Goal: Communication & Community: Answer question/provide support

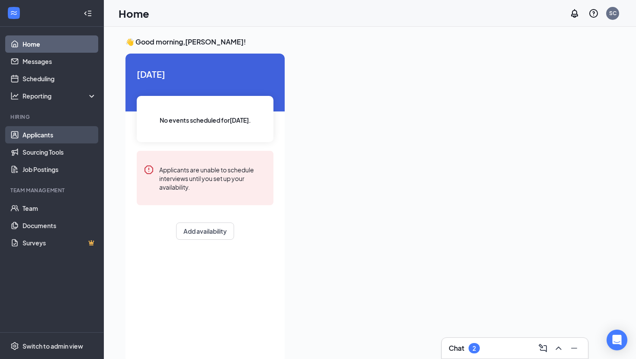
click at [55, 135] on link "Applicants" at bounding box center [59, 134] width 74 height 17
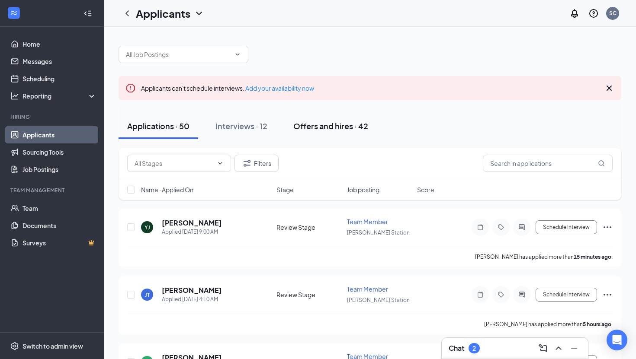
click at [323, 124] on div "Offers and hires · 42" at bounding box center [330, 126] width 75 height 11
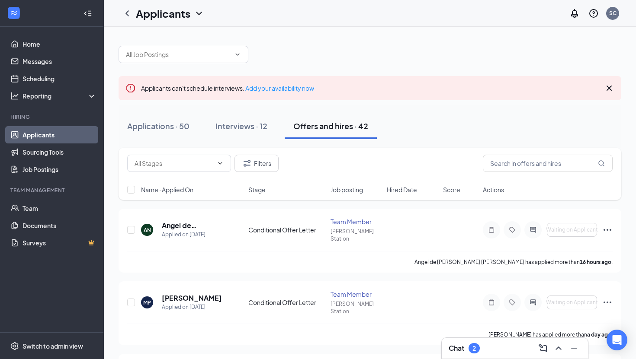
click at [506, 152] on div "Filters" at bounding box center [370, 164] width 503 height 32
click at [506, 161] on input "text" at bounding box center [548, 163] width 130 height 17
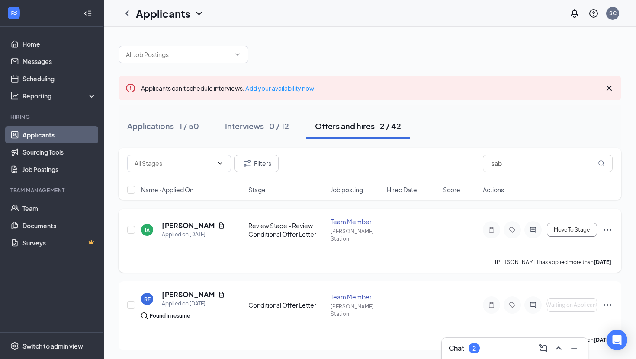
click at [607, 229] on icon "Ellipses" at bounding box center [607, 230] width 8 height 2
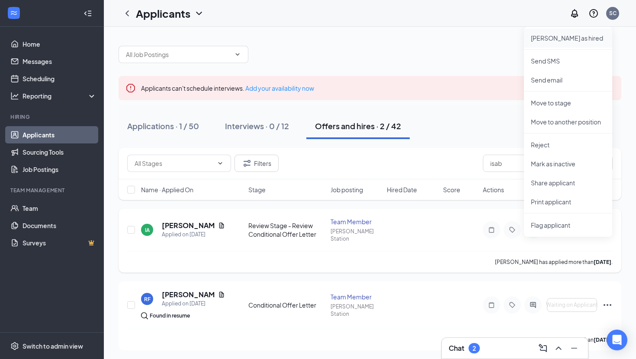
click at [558, 36] on p "[PERSON_NAME] as hired" at bounding box center [568, 38] width 74 height 9
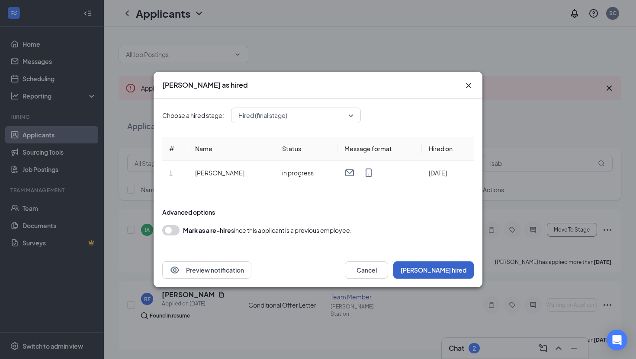
click at [452, 270] on button "[PERSON_NAME] hired" at bounding box center [433, 270] width 80 height 17
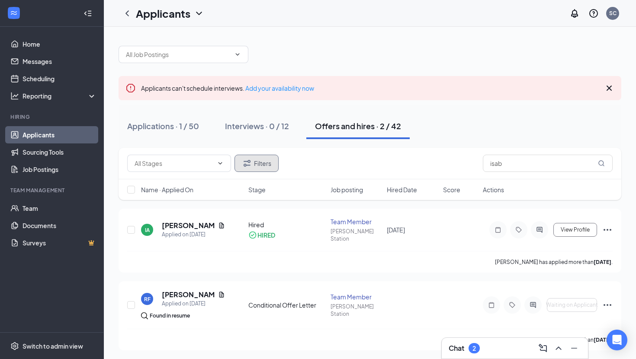
click at [252, 164] on icon "Filter" at bounding box center [247, 163] width 10 height 10
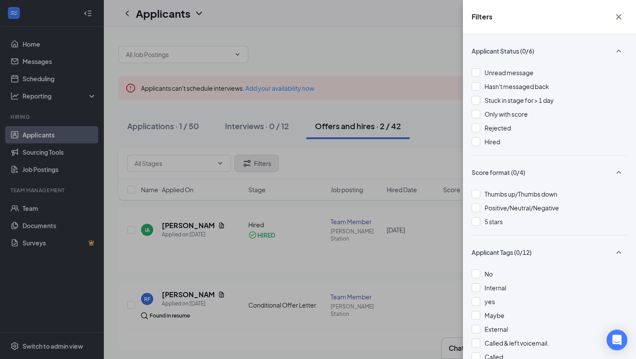
click at [252, 164] on div "Filters Applicant Status (0/6) Unread message Hasn't messaged back Stuck in sta…" at bounding box center [318, 179] width 636 height 359
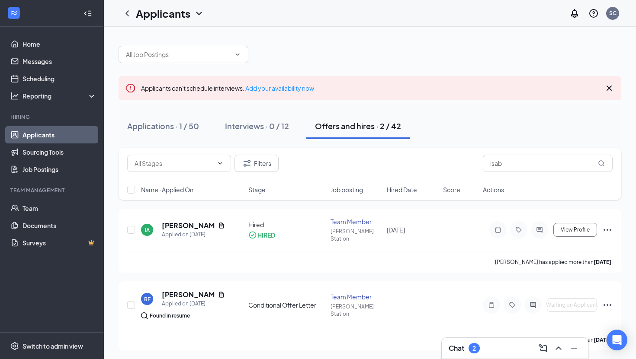
click at [259, 189] on span "Stage" at bounding box center [256, 190] width 17 height 9
click at [174, 189] on span "Name · Applied On" at bounding box center [167, 190] width 52 height 9
click at [514, 164] on input "isab" at bounding box center [548, 163] width 130 height 17
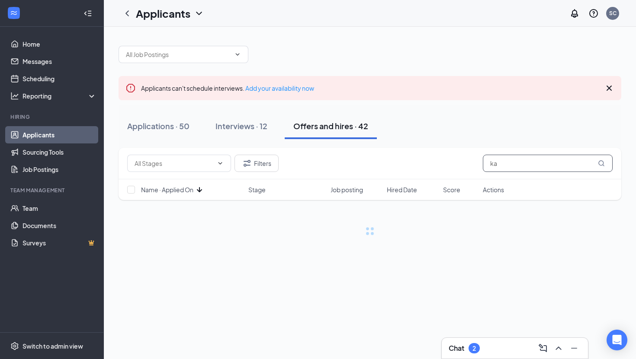
type input "k"
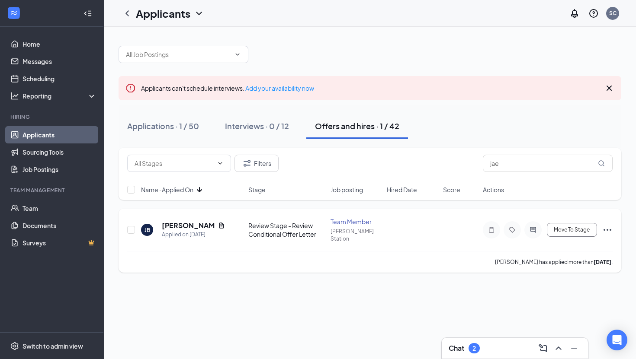
click at [607, 229] on icon "Ellipses" at bounding box center [607, 230] width 8 height 2
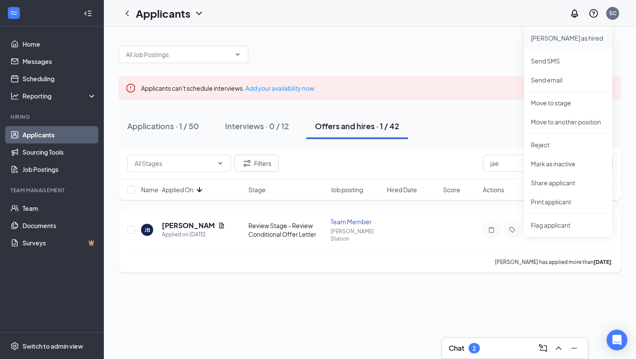
click at [552, 35] on p "[PERSON_NAME] as hired" at bounding box center [568, 38] width 74 height 9
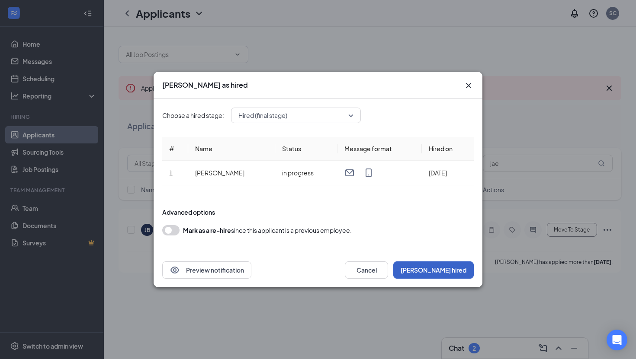
click at [442, 275] on button "[PERSON_NAME] hired" at bounding box center [433, 270] width 80 height 17
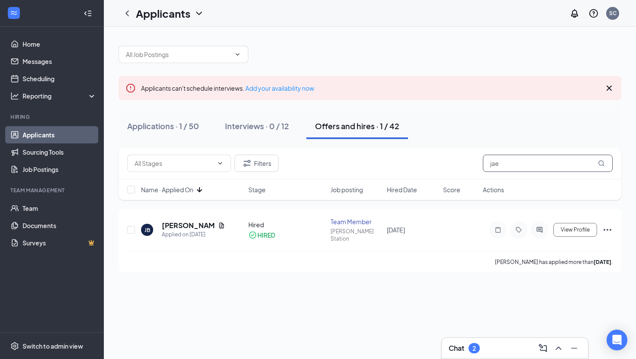
click at [508, 165] on input "jae" at bounding box center [548, 163] width 130 height 17
click at [603, 228] on icon "Ellipses" at bounding box center [607, 230] width 10 height 10
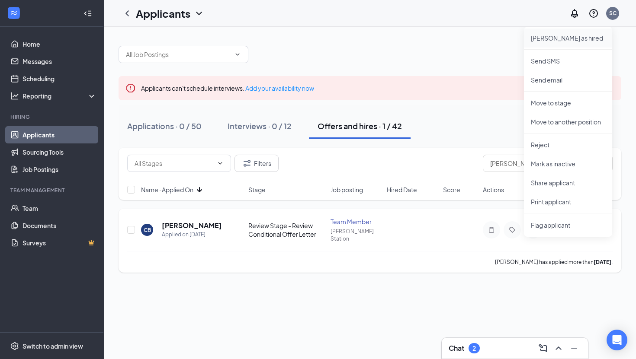
click at [555, 41] on p "[PERSON_NAME] as hired" at bounding box center [568, 38] width 74 height 9
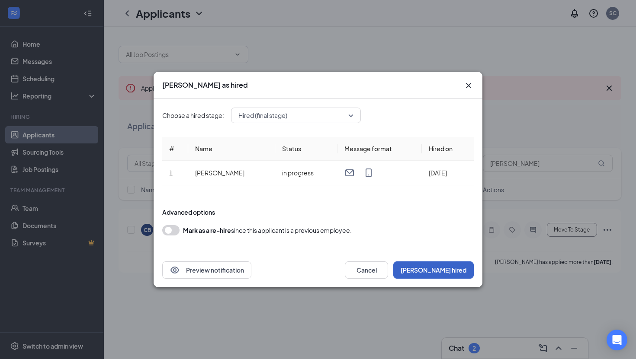
click at [453, 273] on button "[PERSON_NAME] hired" at bounding box center [433, 270] width 80 height 17
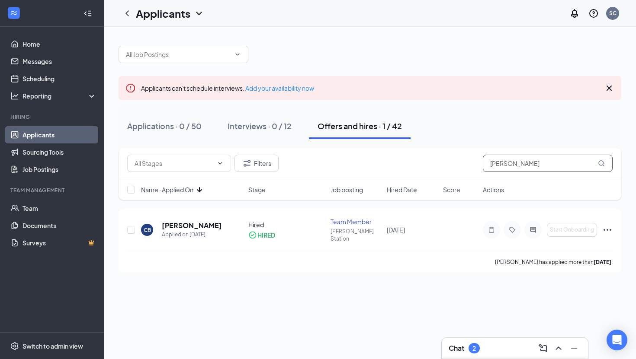
click at [500, 164] on input "[PERSON_NAME]" at bounding box center [548, 163] width 130 height 17
click at [609, 226] on icon "Ellipses" at bounding box center [607, 230] width 10 height 10
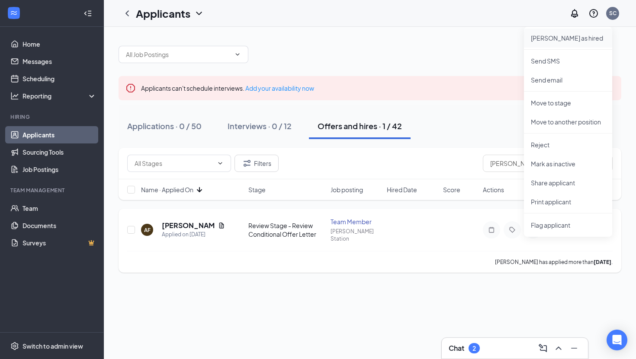
click at [568, 40] on p "[PERSON_NAME] as hired" at bounding box center [568, 38] width 74 height 9
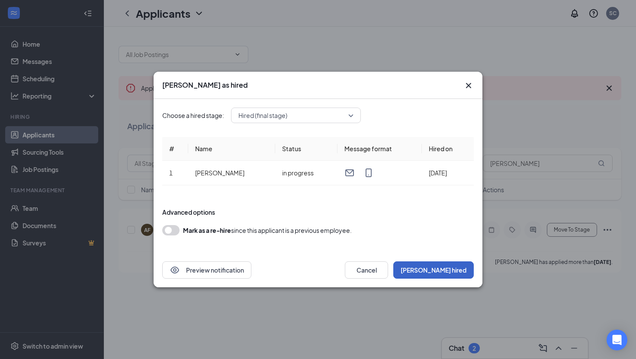
click at [452, 266] on button "[PERSON_NAME] hired" at bounding box center [433, 270] width 80 height 17
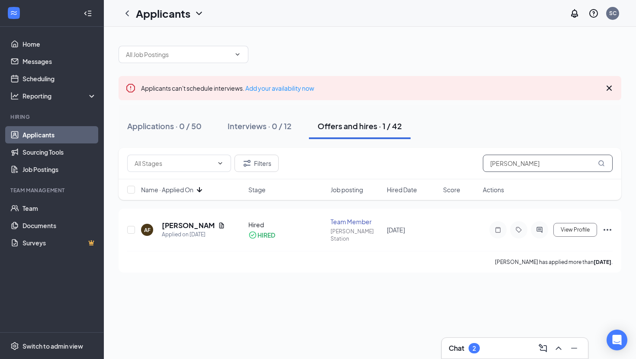
click at [495, 168] on input "[PERSON_NAME]" at bounding box center [548, 163] width 130 height 17
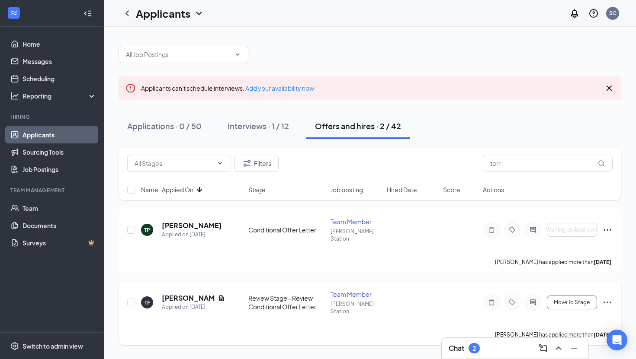
click at [607, 298] on icon "Ellipses" at bounding box center [607, 303] width 10 height 10
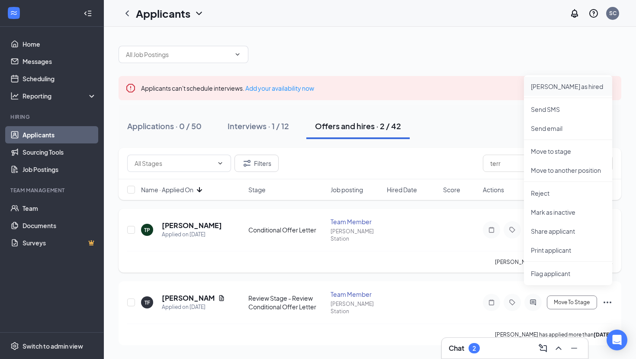
click at [577, 87] on p "[PERSON_NAME] as hired" at bounding box center [568, 86] width 74 height 9
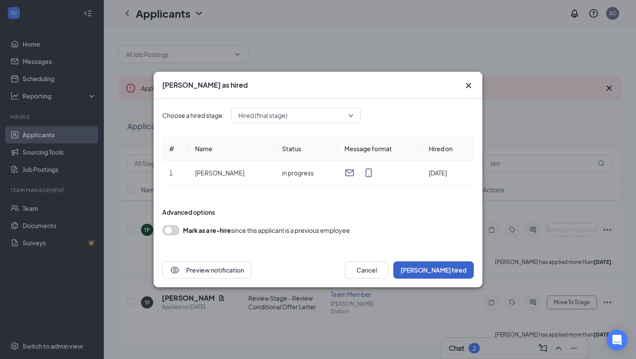
click at [439, 272] on button "[PERSON_NAME] hired" at bounding box center [433, 270] width 80 height 17
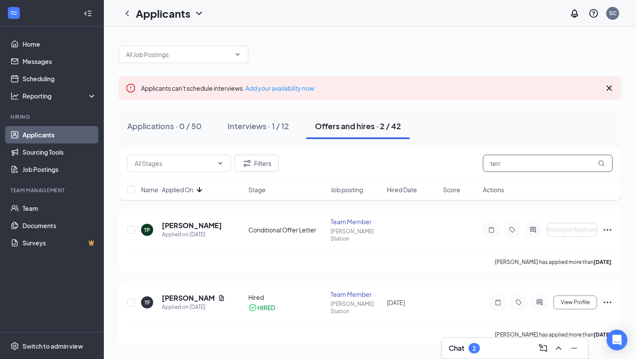
click at [513, 156] on input "terr" at bounding box center [548, 163] width 130 height 17
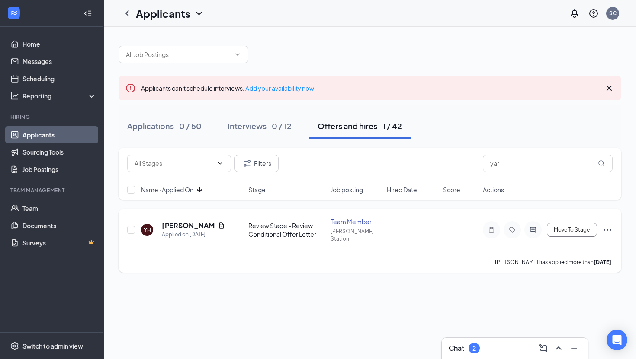
click at [607, 225] on icon "Ellipses" at bounding box center [607, 230] width 10 height 10
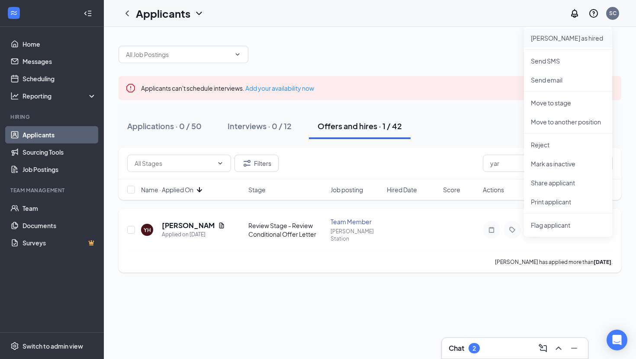
click at [558, 38] on p "[PERSON_NAME] as hired" at bounding box center [568, 38] width 74 height 9
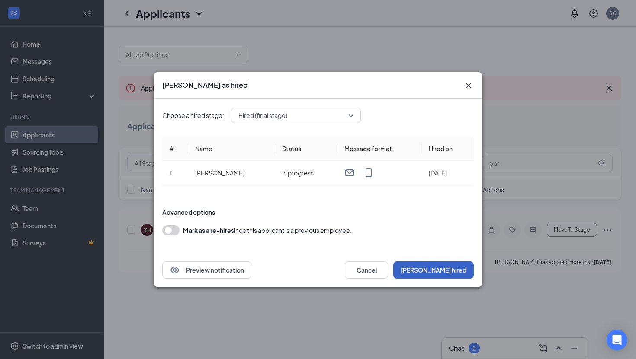
click at [459, 275] on button "[PERSON_NAME] hired" at bounding box center [433, 270] width 80 height 17
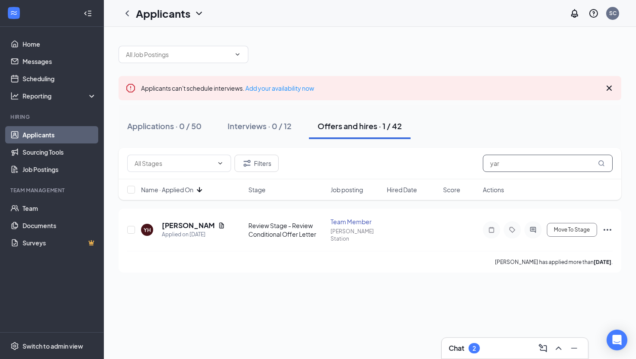
click at [510, 167] on input "yar" at bounding box center [548, 163] width 130 height 17
click at [499, 167] on input "[PERSON_NAME]" at bounding box center [548, 163] width 130 height 17
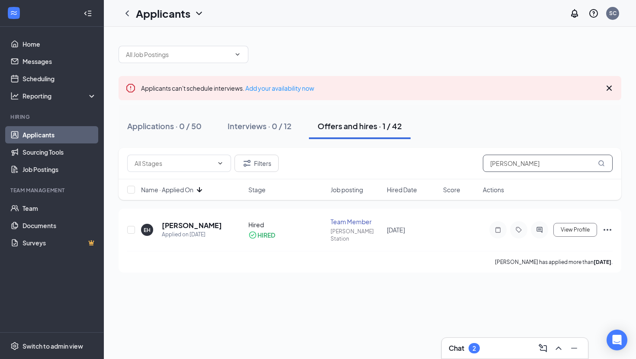
click at [499, 167] on input "[PERSON_NAME]" at bounding box center [548, 163] width 130 height 17
click at [607, 229] on icon "Ellipses" at bounding box center [607, 230] width 8 height 2
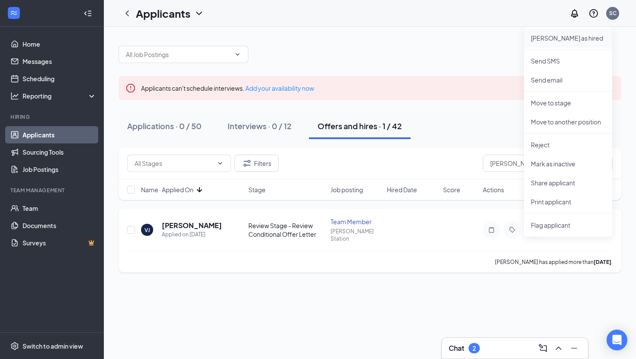
click at [558, 38] on p "[PERSON_NAME] as hired" at bounding box center [568, 38] width 74 height 9
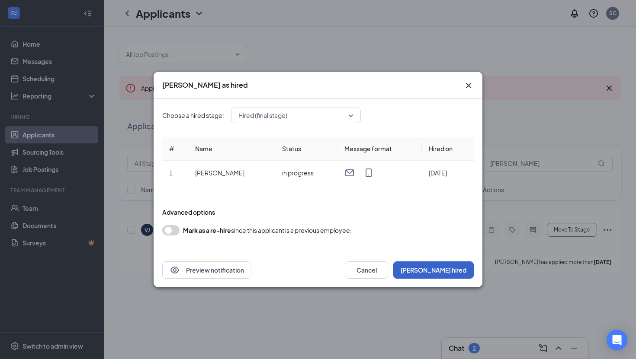
click at [459, 271] on button "[PERSON_NAME] hired" at bounding box center [433, 270] width 80 height 17
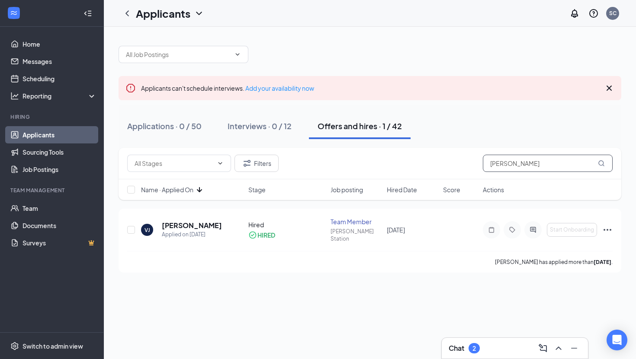
click at [508, 171] on input "[PERSON_NAME]" at bounding box center [548, 163] width 130 height 17
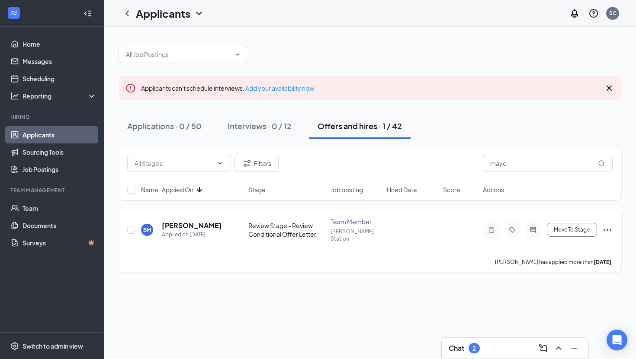
click at [609, 229] on icon "Ellipses" at bounding box center [607, 230] width 8 height 2
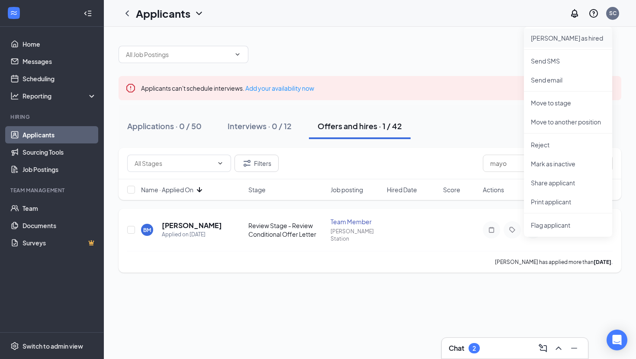
click at [557, 37] on p "[PERSON_NAME] as hired" at bounding box center [568, 38] width 74 height 9
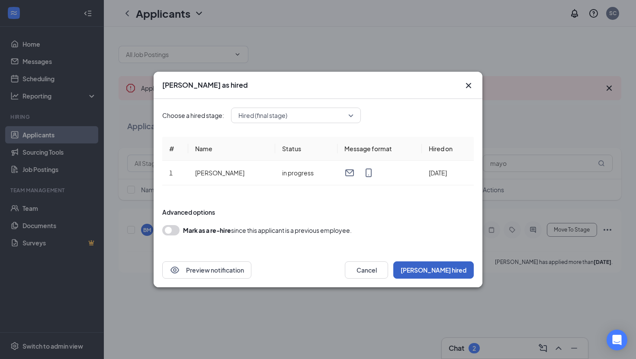
click at [455, 268] on button "[PERSON_NAME] hired" at bounding box center [433, 270] width 80 height 17
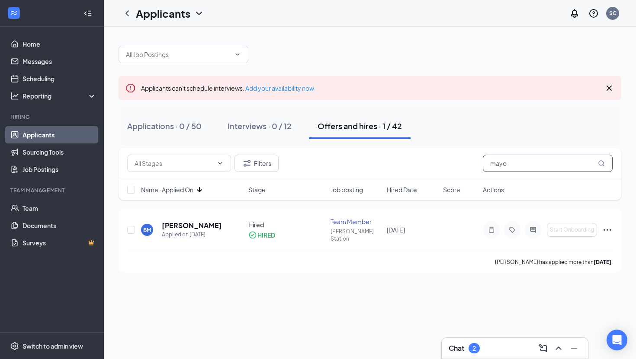
click at [502, 160] on input "mayo" at bounding box center [548, 163] width 130 height 17
click at [606, 228] on icon "Ellipses" at bounding box center [607, 230] width 10 height 10
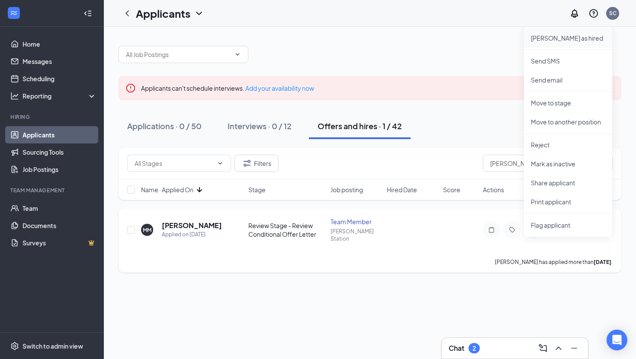
click at [563, 40] on p "[PERSON_NAME] as hired" at bounding box center [568, 38] width 74 height 9
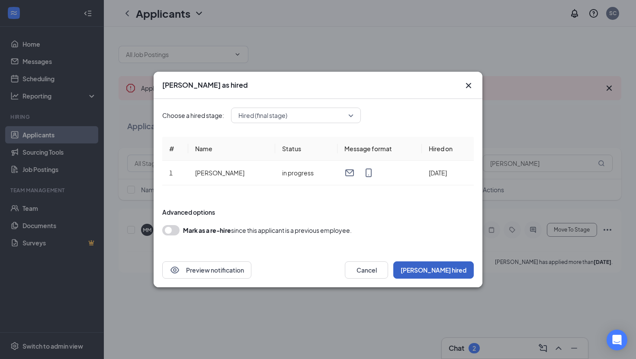
click at [455, 266] on button "[PERSON_NAME] hired" at bounding box center [433, 270] width 80 height 17
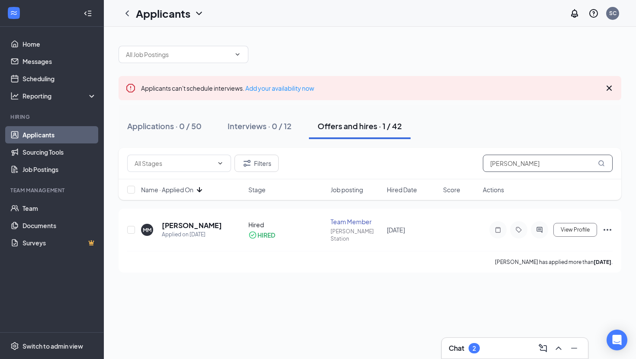
click at [509, 171] on input "[PERSON_NAME]" at bounding box center [548, 163] width 130 height 17
click at [508, 165] on input "hani" at bounding box center [548, 163] width 130 height 17
click at [508, 164] on input "hani" at bounding box center [548, 163] width 130 height 17
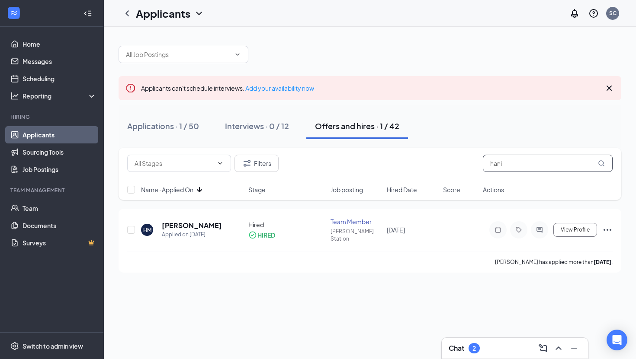
click at [508, 164] on input "hani" at bounding box center [548, 163] width 130 height 17
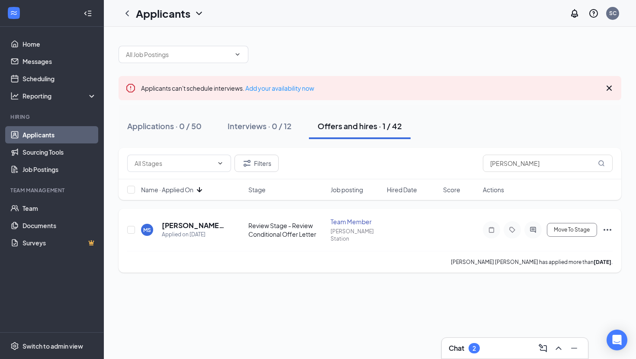
click at [604, 228] on icon "Ellipses" at bounding box center [607, 230] width 10 height 10
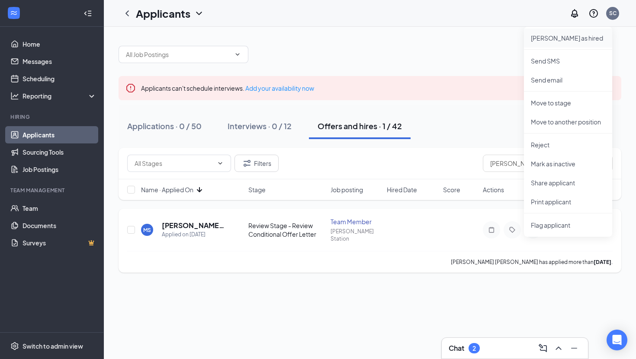
click at [566, 35] on p "[PERSON_NAME] as hired" at bounding box center [568, 38] width 74 height 9
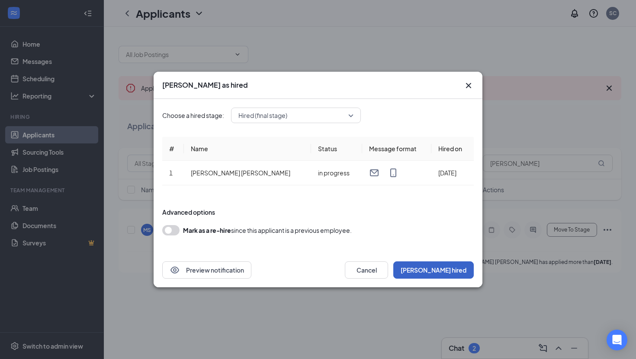
click at [442, 271] on button "[PERSON_NAME] hired" at bounding box center [433, 270] width 80 height 17
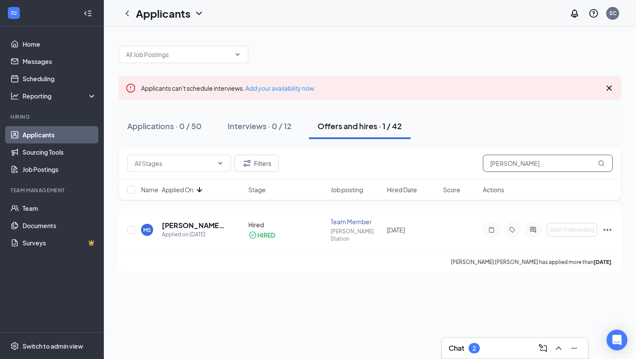
click at [524, 167] on input "[PERSON_NAME]" at bounding box center [548, 163] width 130 height 17
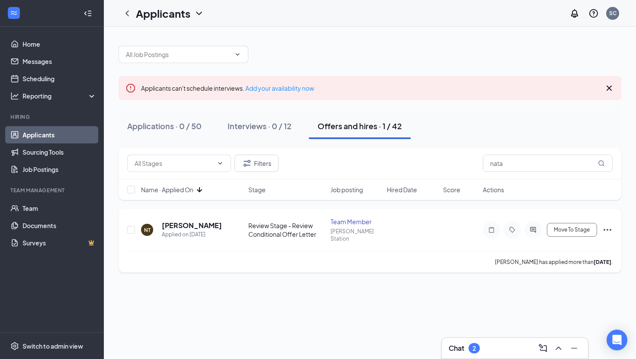
click at [604, 225] on icon "Ellipses" at bounding box center [607, 230] width 10 height 10
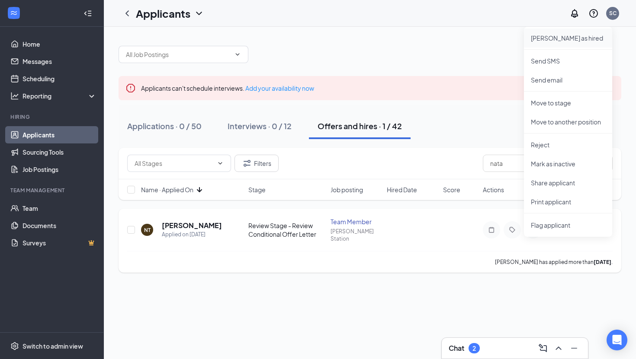
click at [564, 39] on p "[PERSON_NAME] as hired" at bounding box center [568, 38] width 74 height 9
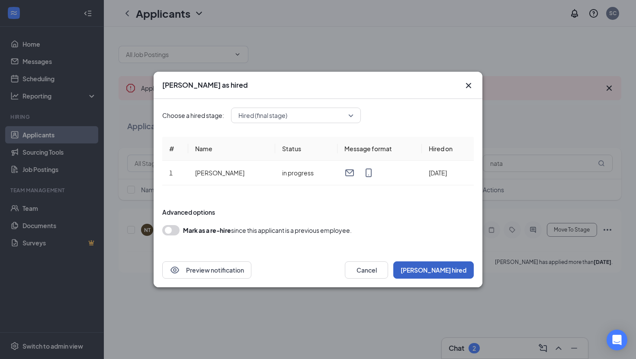
click at [449, 274] on button "[PERSON_NAME] hired" at bounding box center [433, 270] width 80 height 17
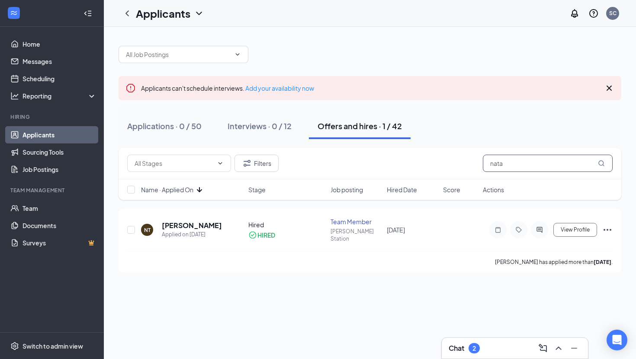
click at [498, 162] on input "nata" at bounding box center [548, 163] width 130 height 17
click at [605, 225] on icon "Ellipses" at bounding box center [607, 230] width 10 height 10
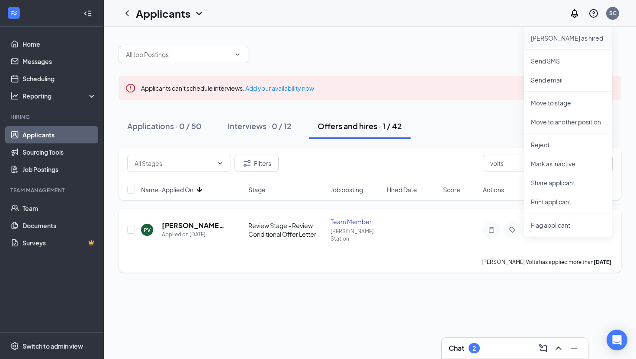
click at [567, 34] on p "[PERSON_NAME] as hired" at bounding box center [568, 38] width 74 height 9
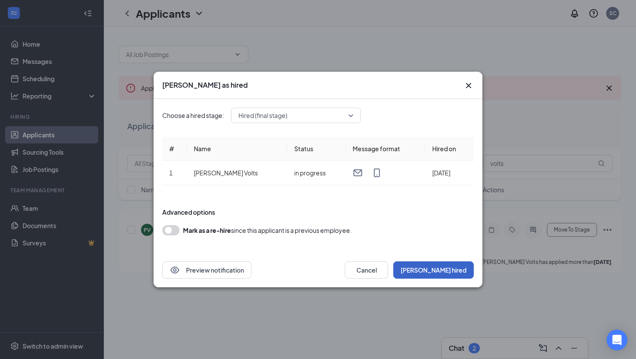
click at [441, 270] on button "[PERSON_NAME] hired" at bounding box center [433, 270] width 80 height 17
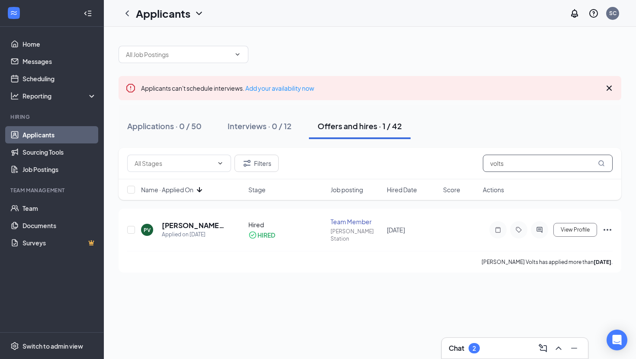
click at [547, 168] on input "volts" at bounding box center [548, 163] width 130 height 17
type input "armoni"
click at [257, 187] on span "Stage" at bounding box center [256, 190] width 17 height 9
click at [498, 162] on input "armoni" at bounding box center [548, 163] width 130 height 17
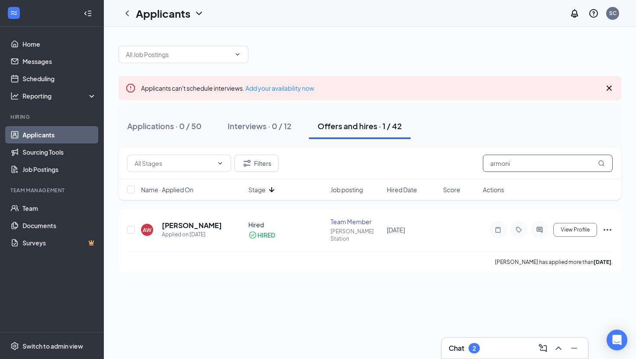
click at [498, 162] on input "armoni" at bounding box center [548, 163] width 130 height 17
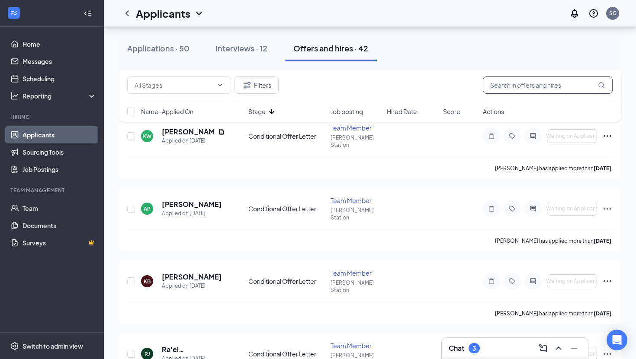
scroll to position [2627, 0]
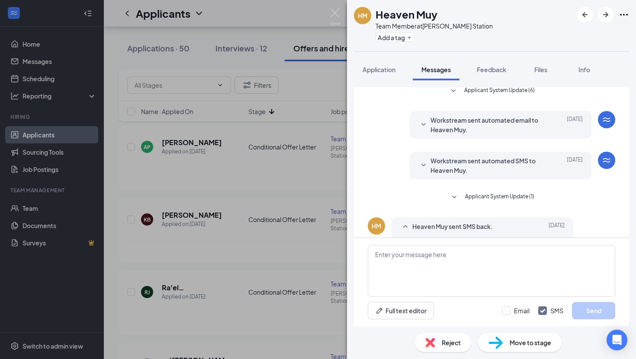
scroll to position [55, 0]
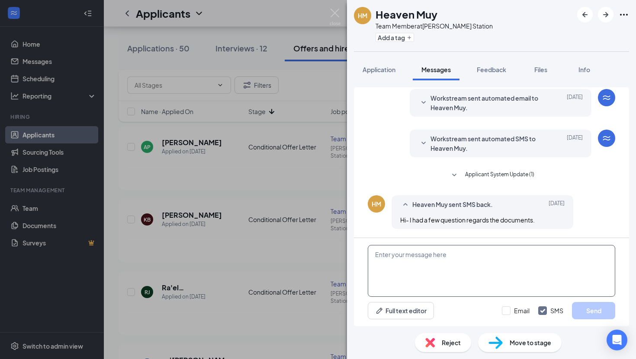
click at [437, 254] on textarea at bounding box center [491, 271] width 247 height 52
type textarea "Hi Heaven! What questions can i help with"
click at [596, 311] on button "Send" at bounding box center [593, 310] width 43 height 17
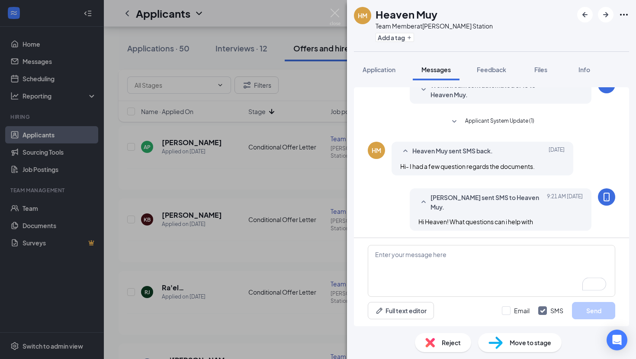
scroll to position [111, 0]
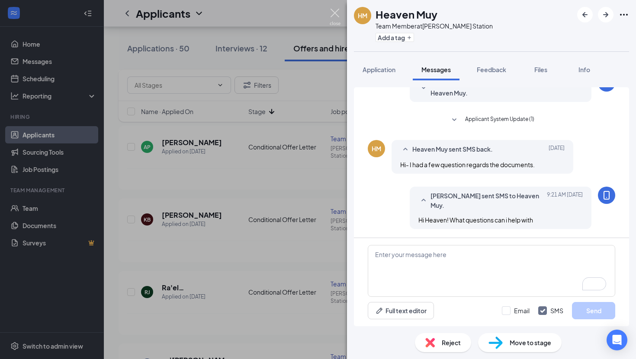
click at [330, 15] on img at bounding box center [335, 17] width 11 height 17
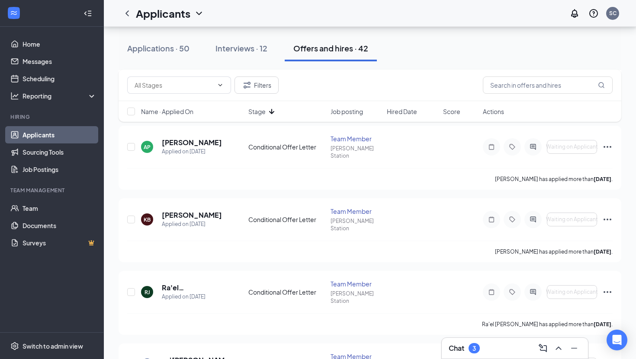
click at [466, 351] on div "Chat 3" at bounding box center [464, 348] width 31 height 10
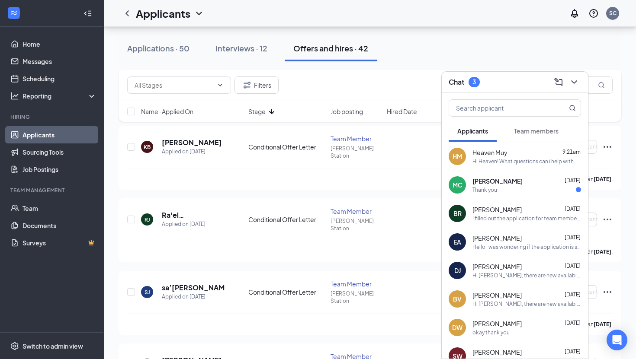
click at [507, 194] on div "MC [PERSON_NAME] [DATE] Thank you" at bounding box center [515, 185] width 146 height 29
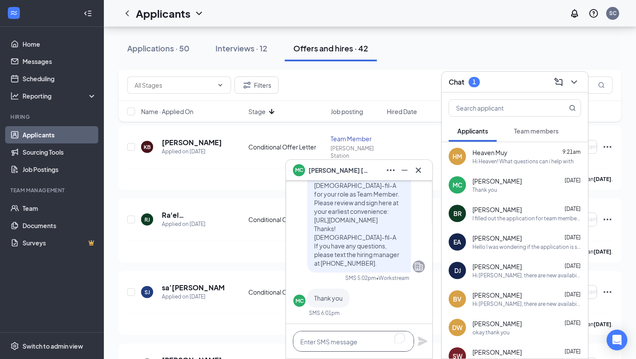
click at [329, 343] on textarea "To enrich screen reader interactions, please activate Accessibility in Grammarl…" at bounding box center [353, 341] width 121 height 21
type textarea "My pleasure!"
click at [424, 341] on icon "Plane" at bounding box center [423, 342] width 10 height 10
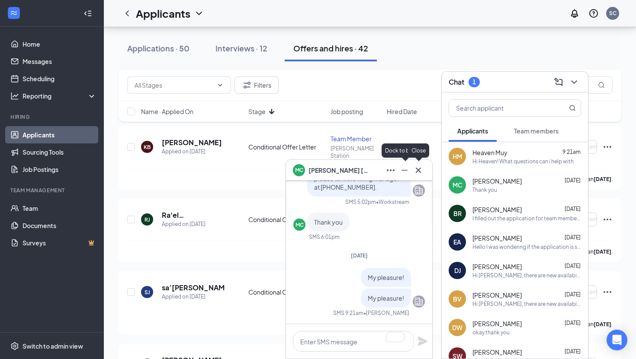
click at [419, 172] on icon "Cross" at bounding box center [418, 170] width 10 height 10
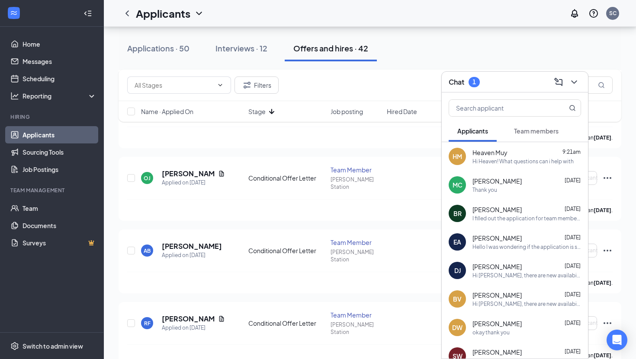
click at [469, 79] on div "Chat 1" at bounding box center [464, 82] width 31 height 10
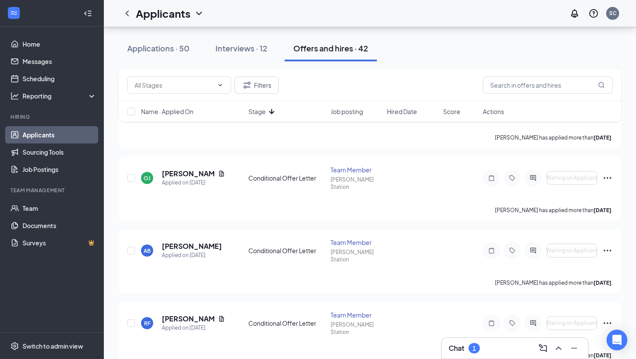
click at [468, 358] on div "Chat 1" at bounding box center [515, 348] width 146 height 21
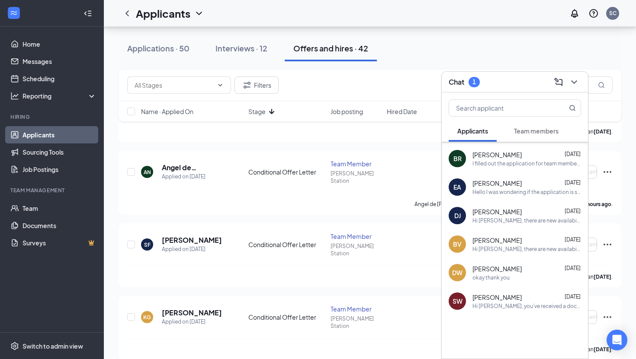
scroll to position [2308, 0]
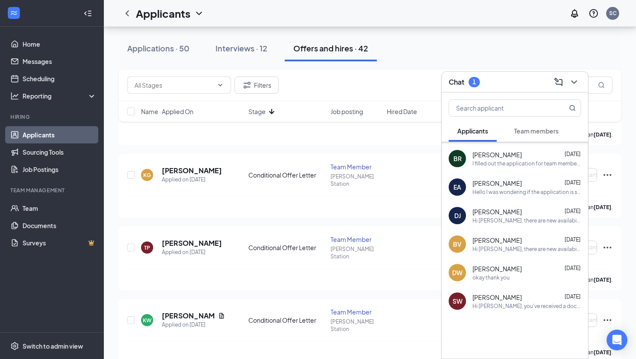
click at [542, 132] on span "Team members" at bounding box center [536, 131] width 45 height 8
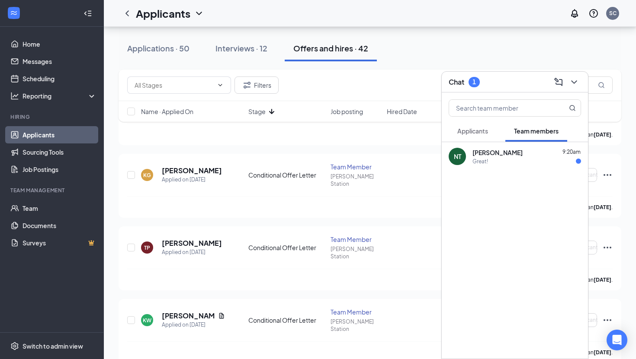
scroll to position [0, 0]
click at [493, 158] on div "Great!" at bounding box center [526, 161] width 109 height 7
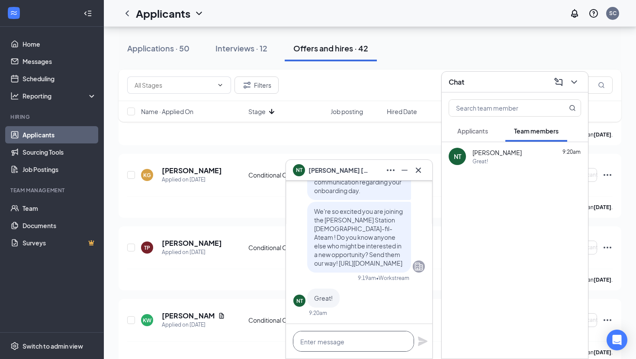
click at [344, 345] on textarea at bounding box center [353, 341] width 121 height 21
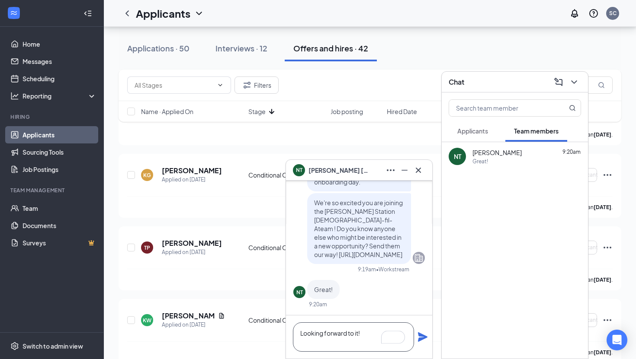
type textarea "Looking forward to it!"
click at [422, 337] on icon "Plane" at bounding box center [422, 337] width 10 height 10
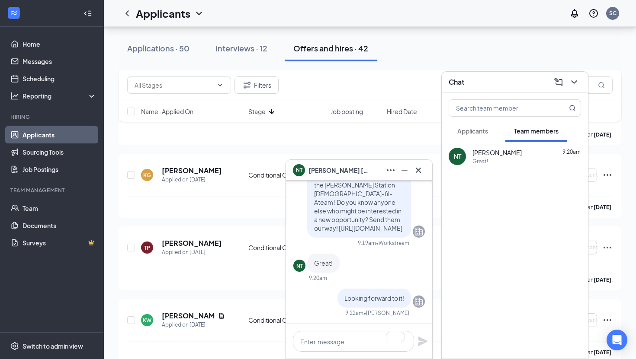
click at [420, 170] on icon "Cross" at bounding box center [418, 170] width 10 height 10
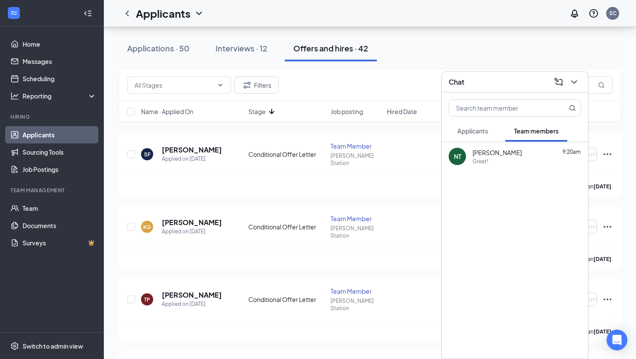
scroll to position [2177, 0]
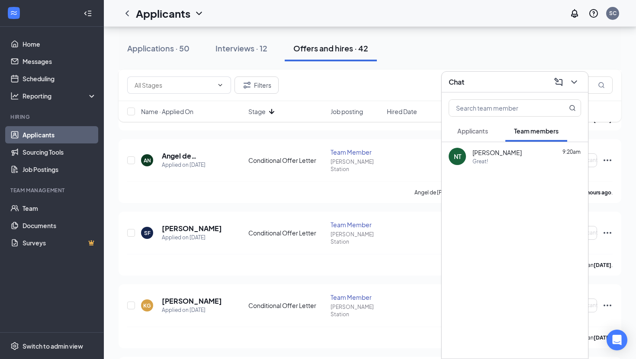
click at [481, 132] on span "Applicants" at bounding box center [472, 131] width 31 height 8
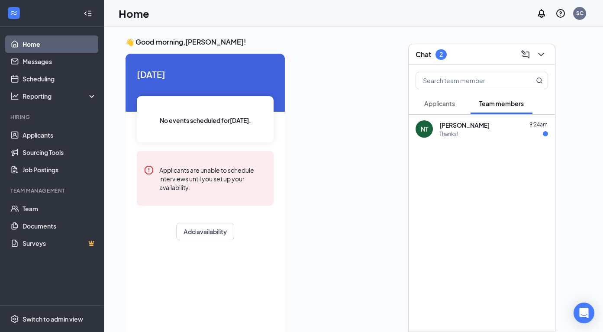
click at [421, 127] on span "[PERSON_NAME]" at bounding box center [464, 125] width 50 height 9
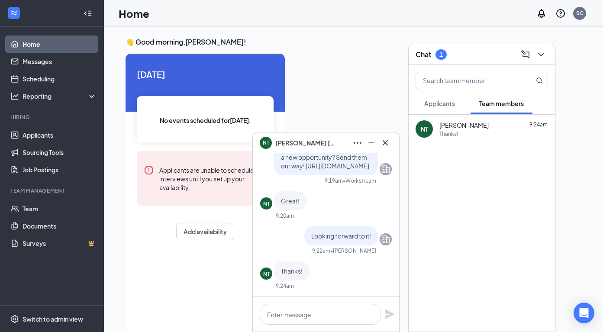
click at [421, 108] on button "Applicants" at bounding box center [439, 104] width 48 height 22
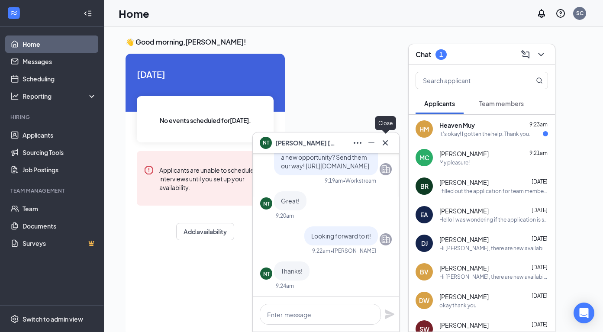
click at [387, 143] on icon "Cross" at bounding box center [385, 143] width 10 height 10
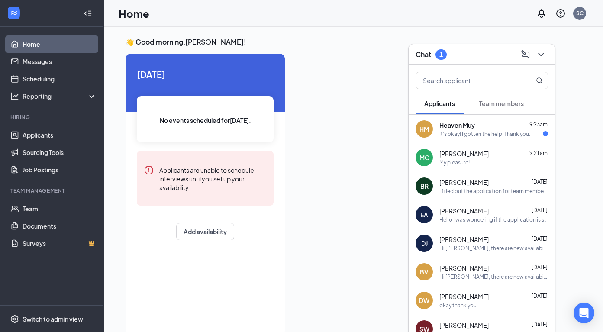
click at [421, 138] on div "HM Heaven Muy 9:23am It's okay! I gotten the help. Thank you." at bounding box center [481, 129] width 146 height 29
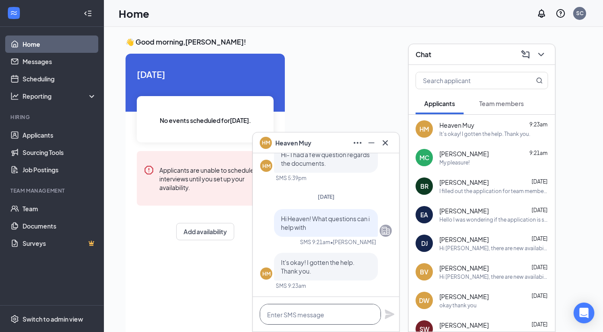
click at [327, 311] on textarea at bounding box center [320, 314] width 121 height 21
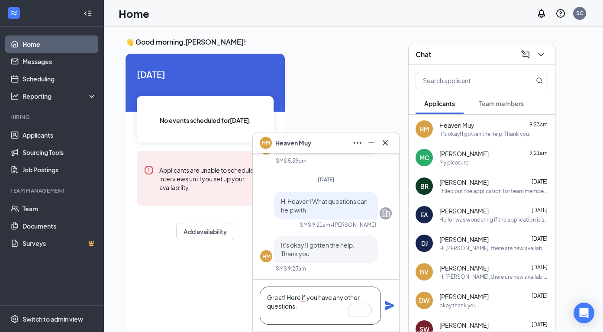
type textarea "Great! Here if you have any other questions."
click at [391, 308] on icon "Plane" at bounding box center [389, 305] width 10 height 10
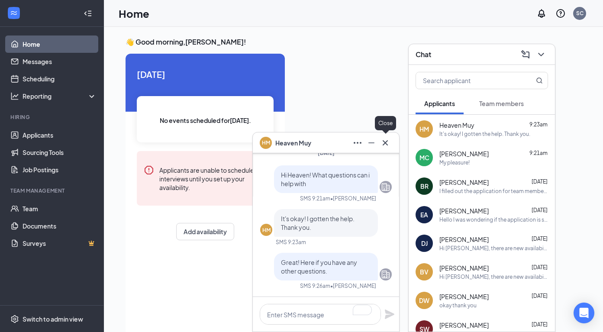
click at [389, 145] on icon "Cross" at bounding box center [385, 143] width 10 height 10
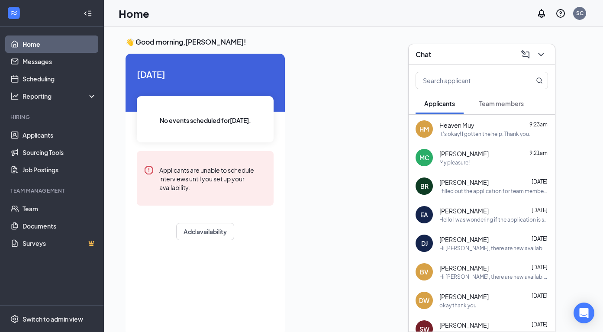
click at [421, 53] on icon "ChevronDown" at bounding box center [541, 54] width 10 height 10
